Goal: Task Accomplishment & Management: Use online tool/utility

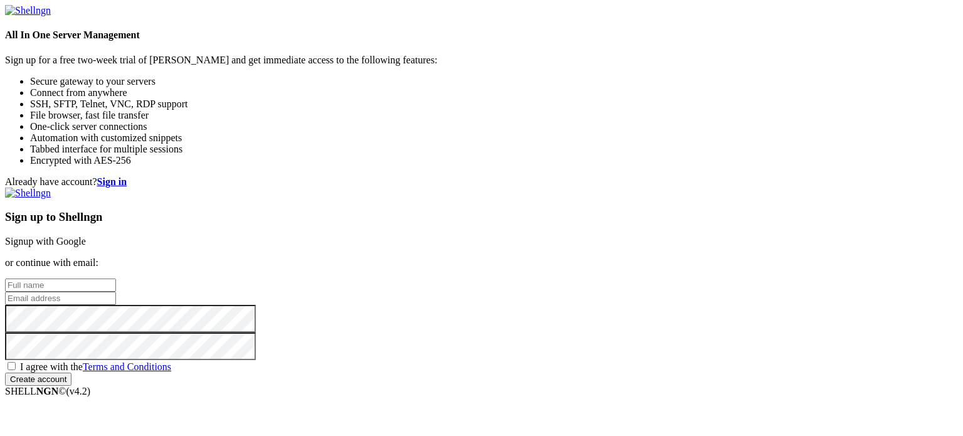
click at [86, 236] on link "Signup with Google" at bounding box center [45, 241] width 81 height 11
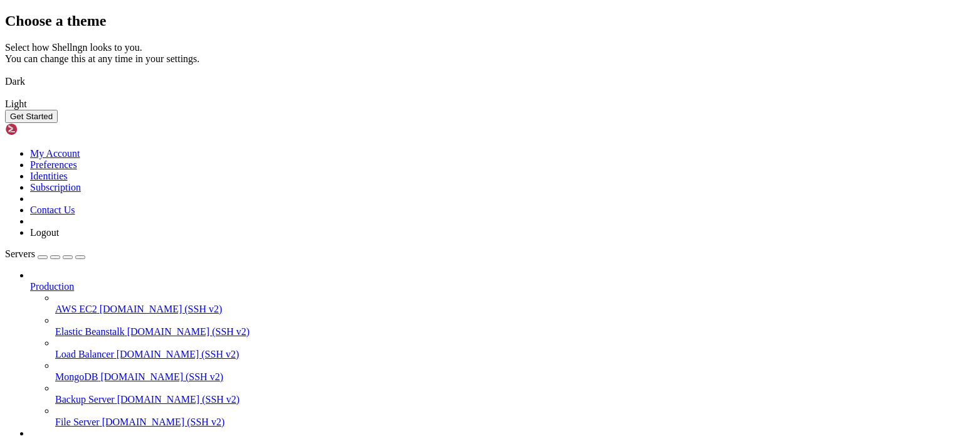
click at [5, 73] on img at bounding box center [5, 73] width 0 height 0
click at [58, 123] on button "Get Started" at bounding box center [31, 116] width 53 height 13
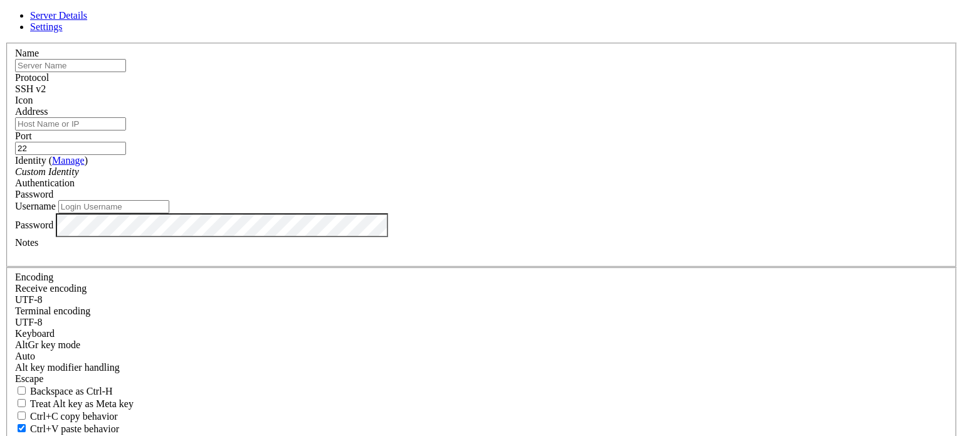
click at [126, 72] on input "text" at bounding box center [70, 65] width 111 height 13
click at [46, 94] on span "SSH v2" at bounding box center [30, 88] width 31 height 11
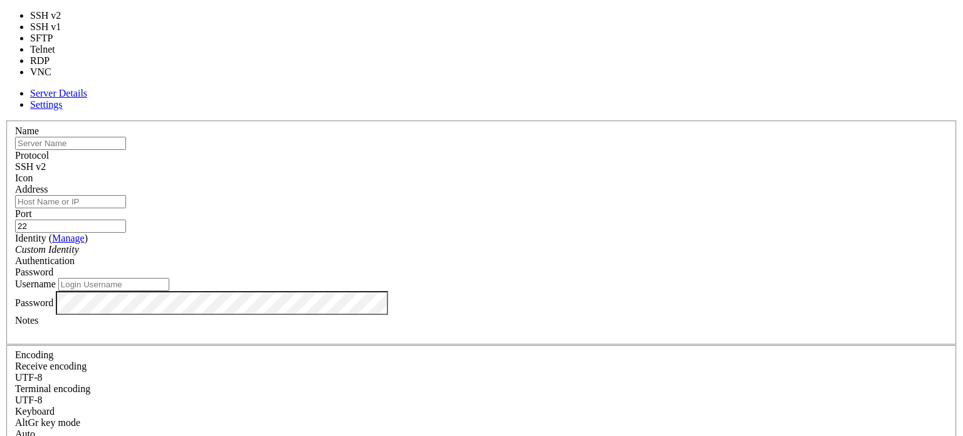
click at [39, 125] on label "Name" at bounding box center [27, 130] width 24 height 11
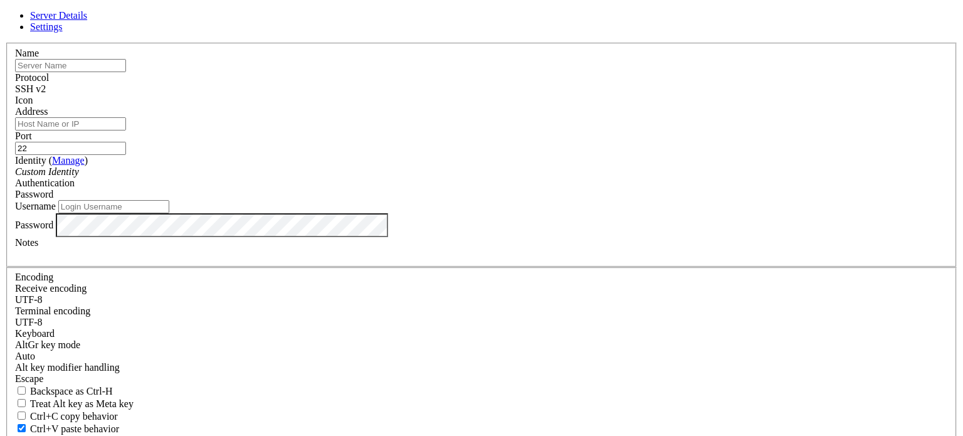
click at [126, 130] on input "Address" at bounding box center [70, 123] width 111 height 13
paste input "[TECHNICAL_ID]"
type input "[TECHNICAL_ID]"
click at [126, 147] on input "22" at bounding box center [70, 148] width 111 height 13
type input "2"
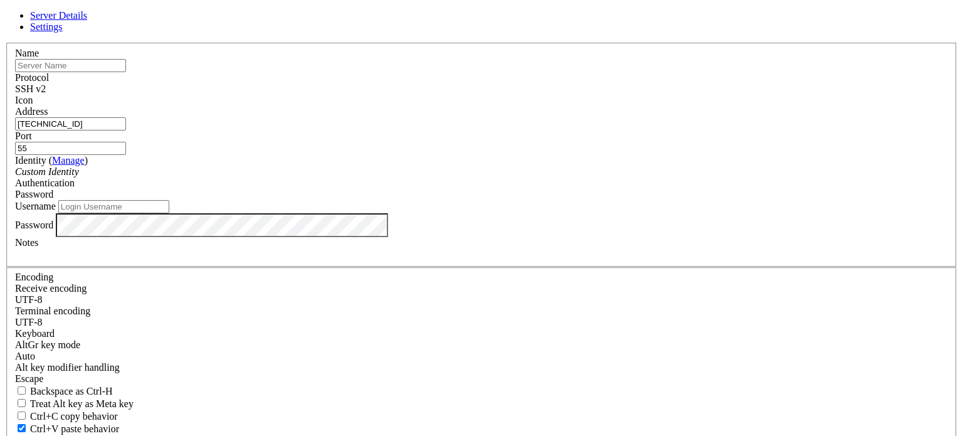
type input "55"
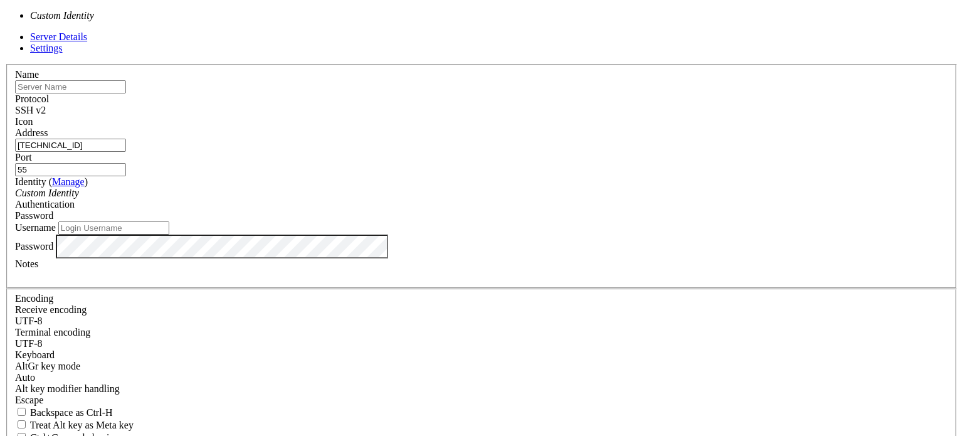
click at [396, 194] on div "Custom Identity" at bounding box center [481, 193] width 933 height 11
click at [53, 210] on span "Password" at bounding box center [34, 215] width 38 height 11
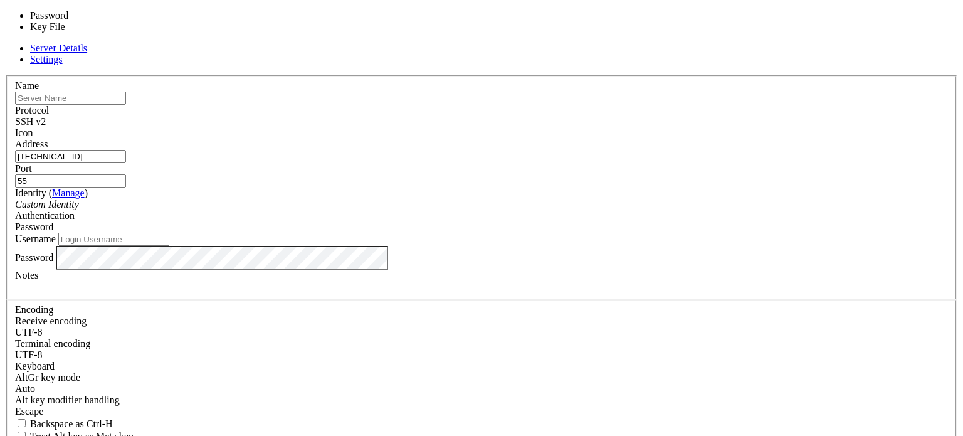
click at [169, 238] on input "Username" at bounding box center [113, 239] width 111 height 13
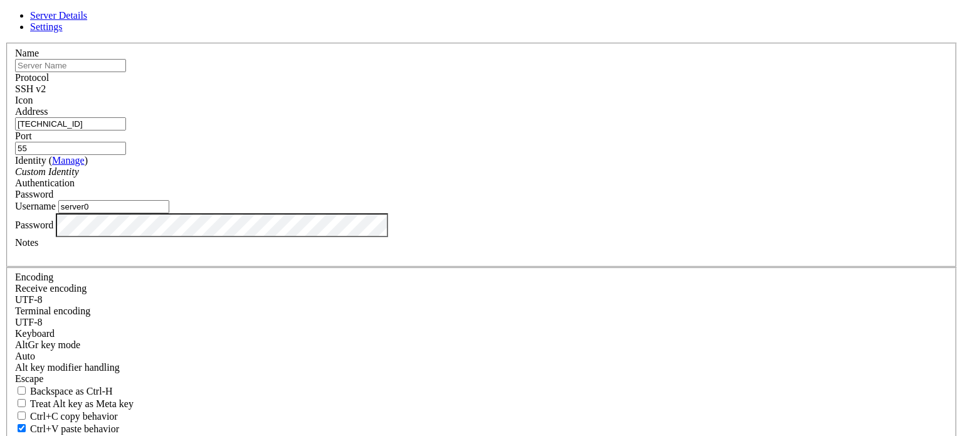
type input "server0"
click at [126, 72] on input "text" at bounding box center [70, 65] width 111 height 13
type input "Ru"
click at [39, 58] on label "Name" at bounding box center [27, 53] width 24 height 11
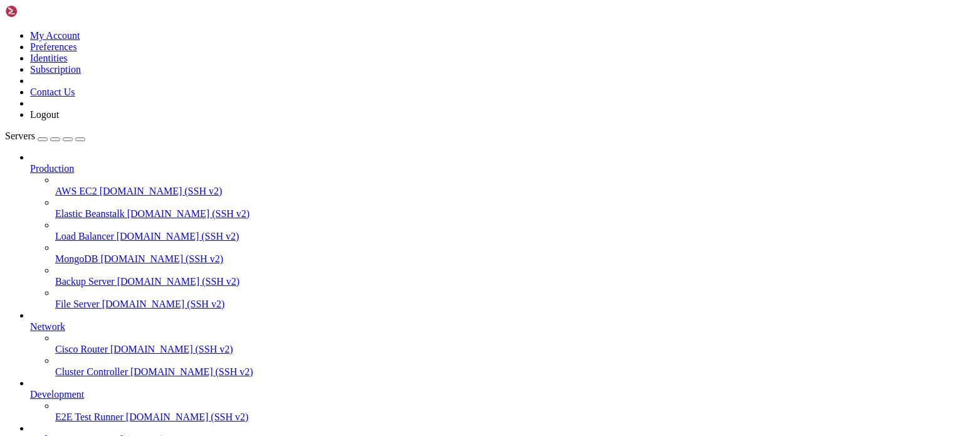
scroll to position [70, 0]
click at [91, 434] on link "Ru [TECHNICAL_ID] (SSH v2)" at bounding box center [494, 439] width 928 height 11
click at [42, 434] on span "Ru" at bounding box center [36, 439] width 12 height 11
